Goal: Find specific page/section: Find specific page/section

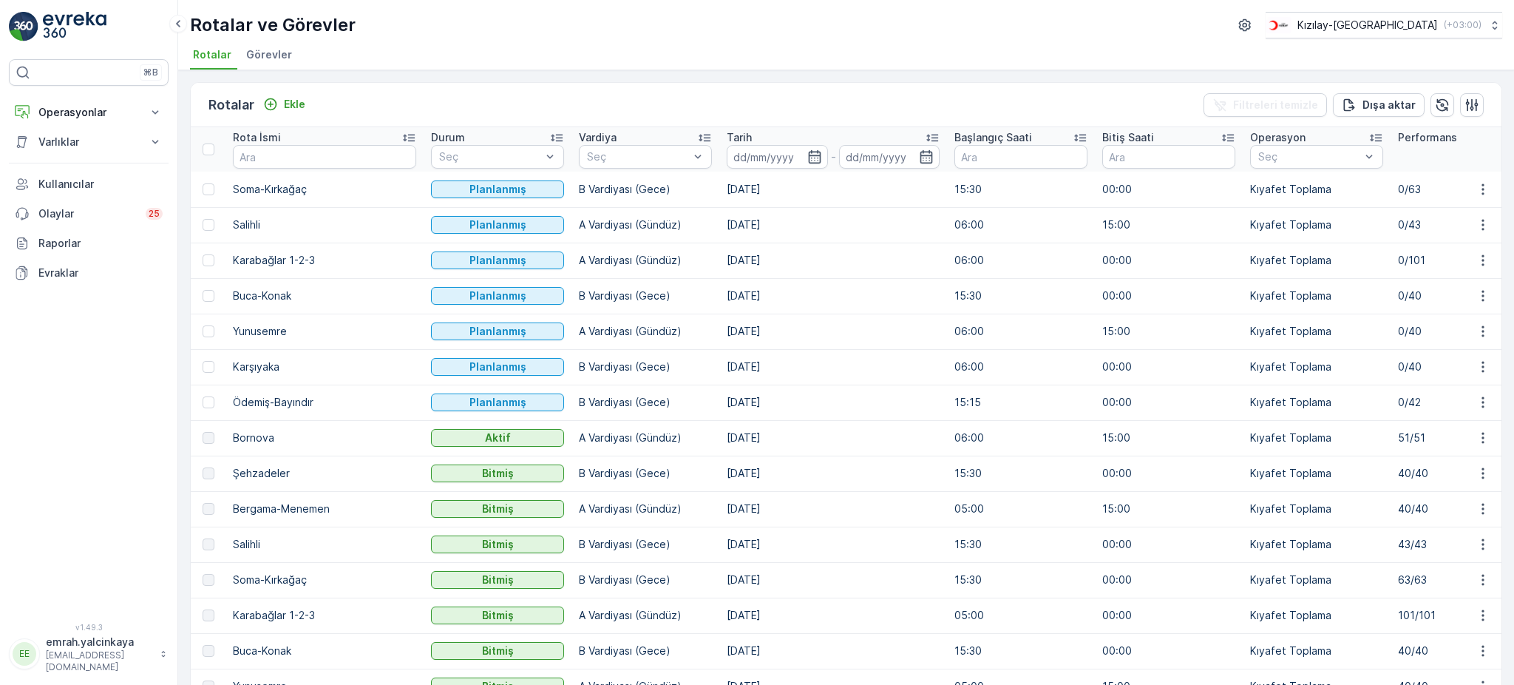
click at [837, 276] on td "[DATE]" at bounding box center [833, 259] width 228 height 35
click at [71, 113] on p "Operasyonlar" at bounding box center [88, 112] width 101 height 15
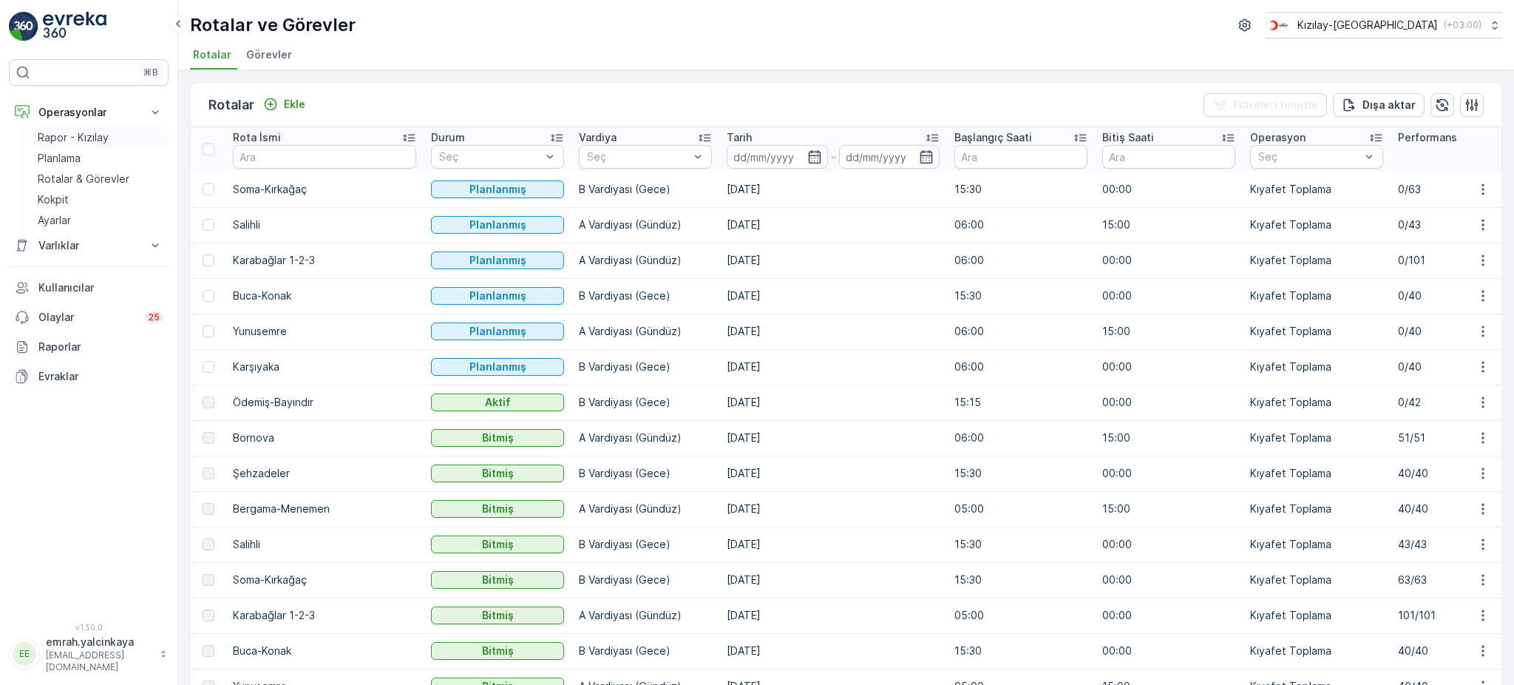
click at [61, 138] on p "Rapor - Kızılay" at bounding box center [73, 137] width 71 height 15
